Goal: Information Seeking & Learning: Learn about a topic

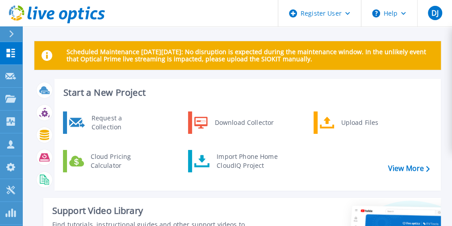
click at [14, 35] on icon at bounding box center [11, 33] width 5 height 7
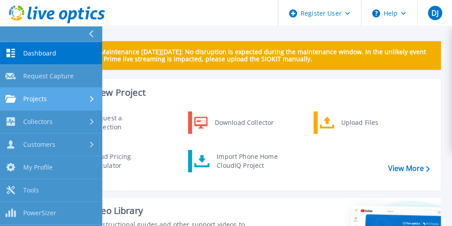
click at [59, 98] on div "Projects" at bounding box center [50, 99] width 91 height 8
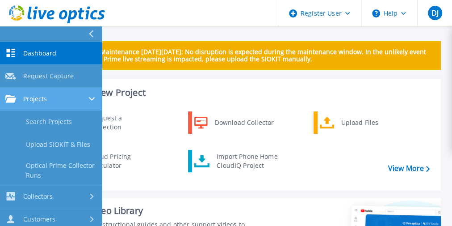
click at [59, 98] on div "Projects" at bounding box center [50, 99] width 91 height 8
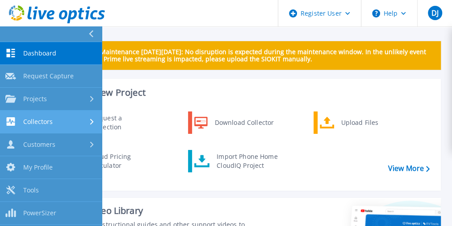
click at [55, 118] on div "Collectors" at bounding box center [50, 121] width 91 height 8
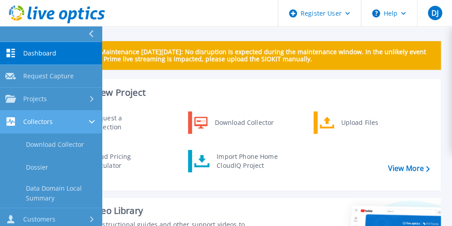
click at [55, 115] on link "Collectors Collectors" at bounding box center [51, 121] width 102 height 23
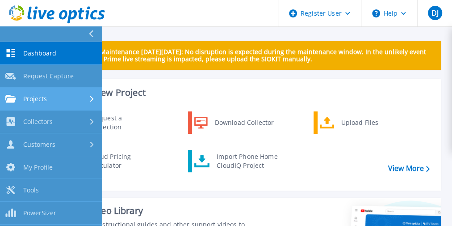
click at [70, 96] on div "Projects" at bounding box center [50, 99] width 91 height 8
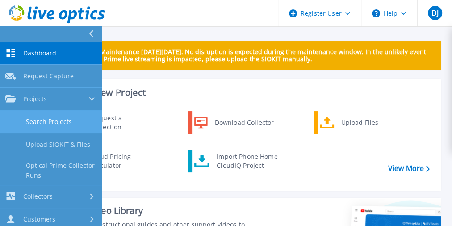
click at [51, 119] on link "Search Projects" at bounding box center [51, 121] width 102 height 23
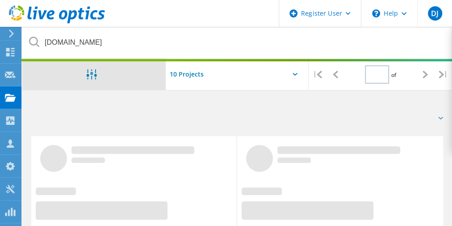
type input "1"
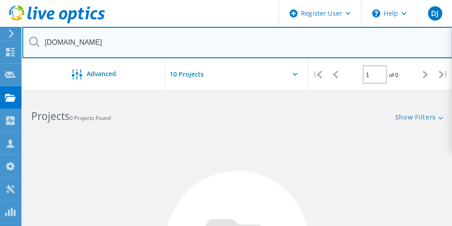
click at [124, 49] on input "jxe.com" at bounding box center [237, 42] width 430 height 31
type input "ingersoll.com"
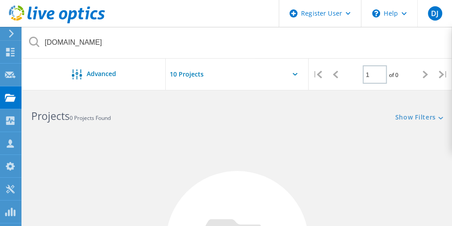
click at [331, 116] on div "Reset Filters Show Filters" at bounding box center [344, 108] width 215 height 25
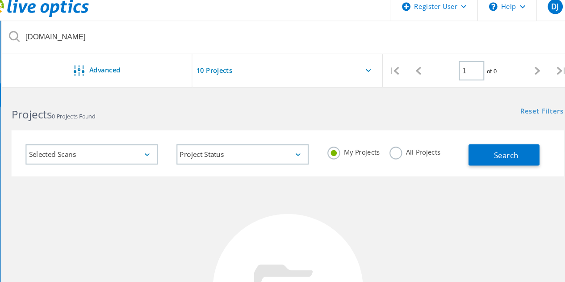
click at [410, 151] on label "All Projects" at bounding box center [414, 151] width 49 height 8
click at [0, 0] on input "All Projects" at bounding box center [0, 0] width 0 height 0
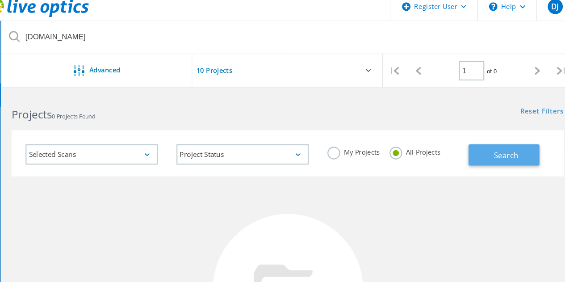
click at [457, 154] on span "Search" at bounding box center [501, 155] width 23 height 10
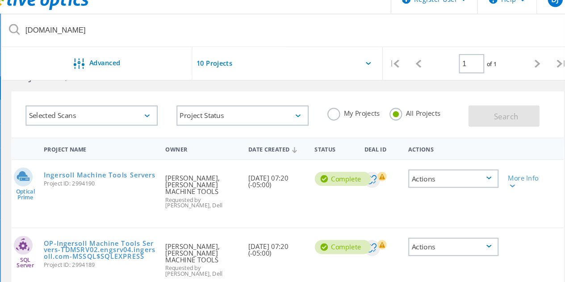
scroll to position [39, 0]
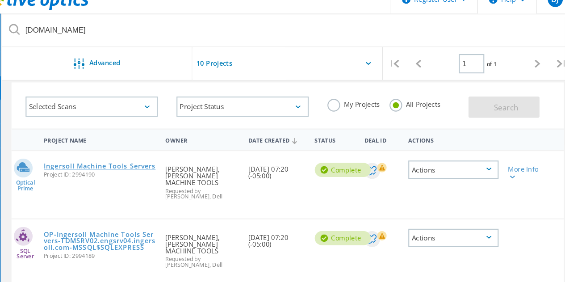
click at [131, 172] on link "Ingersoll Machine Tools Servers" at bounding box center [115, 171] width 106 height 6
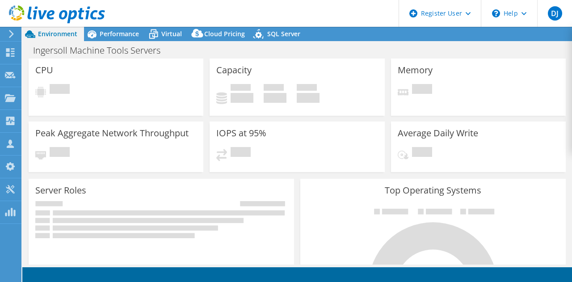
select select "USD"
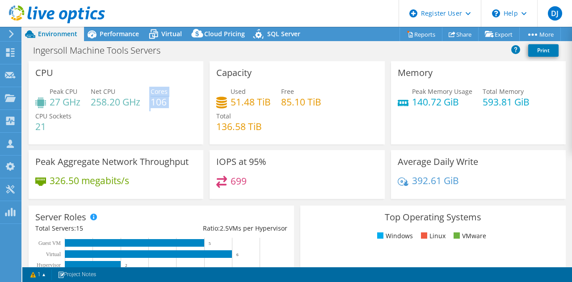
drag, startPoint x: 148, startPoint y: 98, endPoint x: 176, endPoint y: 103, distance: 28.7
click at [176, 103] on div "Peak CPU 27 GHz Net CPU 258.20 GHz Cores 106 CPU Sockets 21" at bounding box center [115, 114] width 161 height 54
drag, startPoint x: 57, startPoint y: 123, endPoint x: 29, endPoint y: 125, distance: 27.8
click at [29, 125] on div "CPU Peak CPU 27 GHz Net CPU 258.20 GHz Cores 106 CPU Sockets 21" at bounding box center [116, 102] width 175 height 83
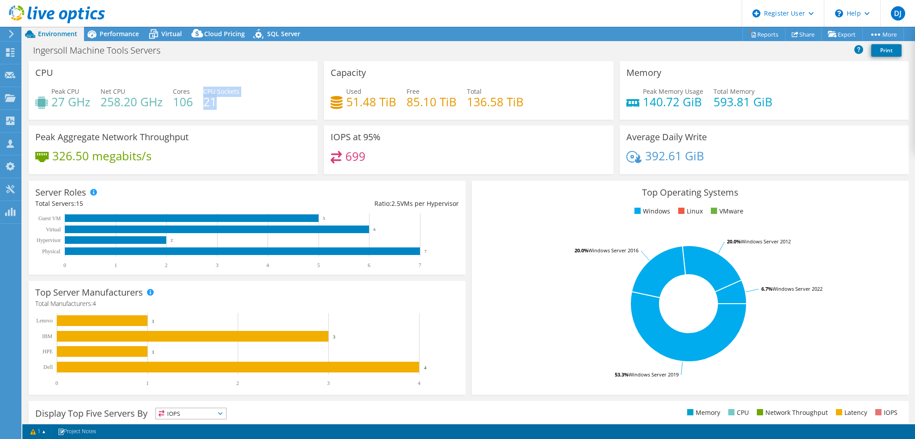
click at [571, 281] on div "Top Operating Systems Windows Linux VMware 53.3% Windows Server 2019 20.0% Wind…" at bounding box center [690, 288] width 437 height 214
click at [571, 244] on rect at bounding box center [688, 304] width 420 height 156
